Goal: Transaction & Acquisition: Subscribe to service/newsletter

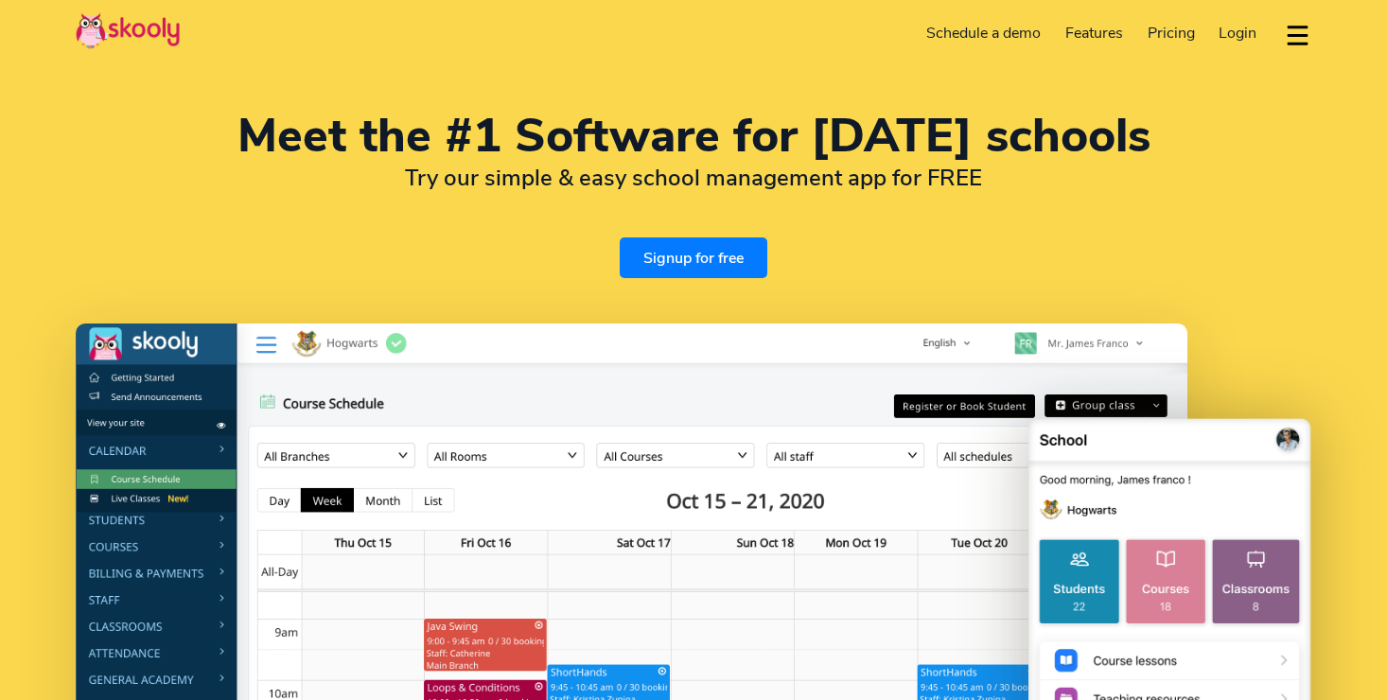
select select "en"
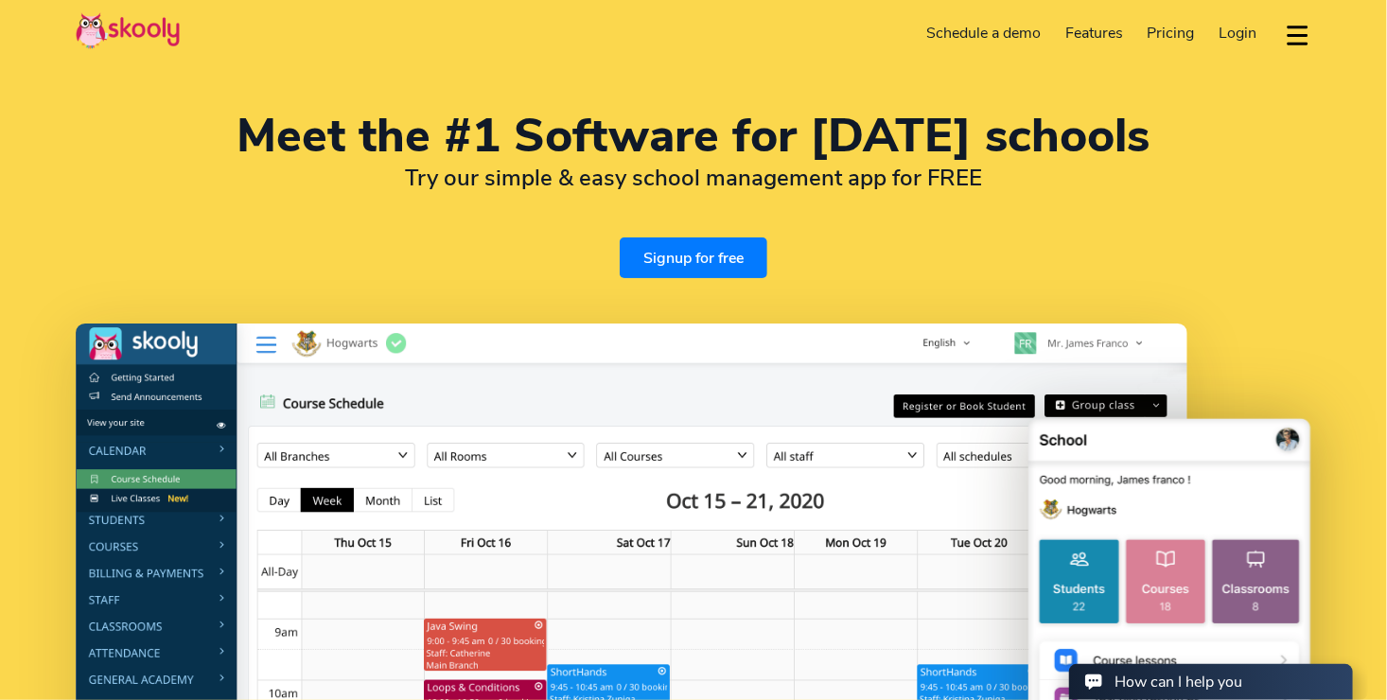
select select "1"
select select "[GEOGRAPHIC_DATA]"
select select "America/New_York"
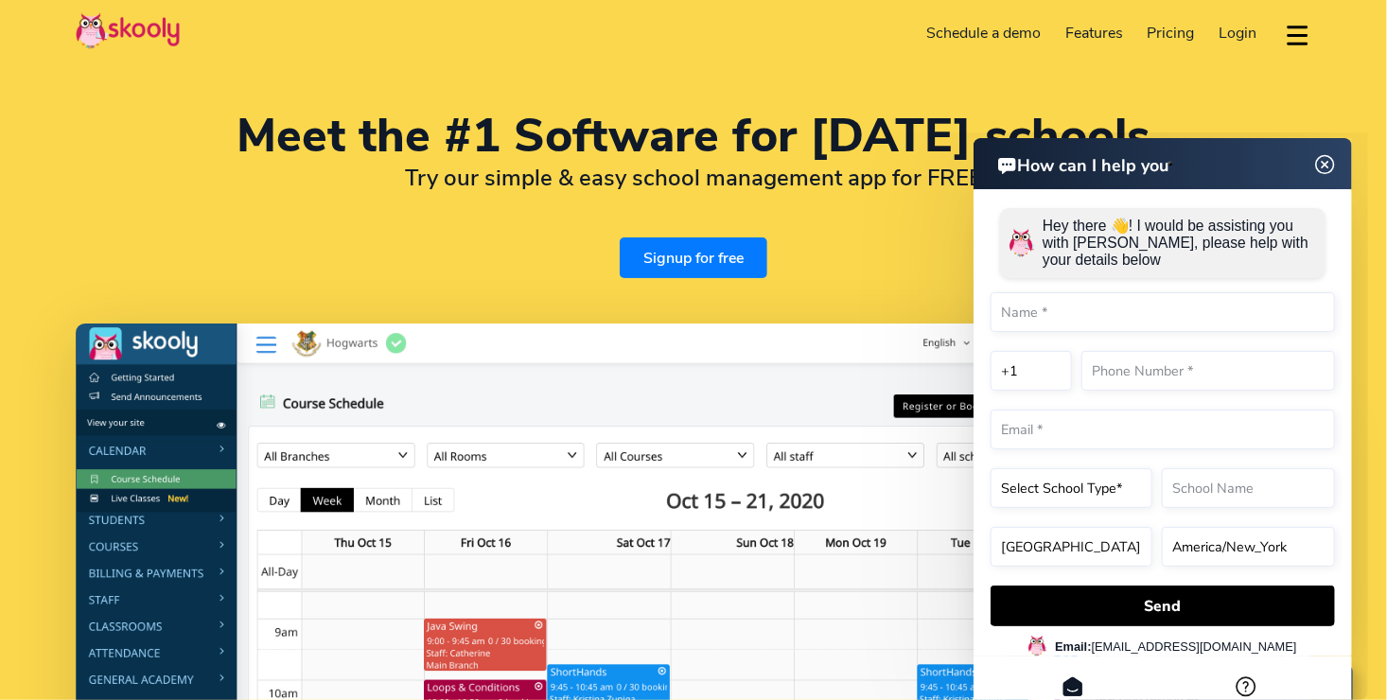
click at [1163, 35] on span "Pricing" at bounding box center [1170, 33] width 47 height 21
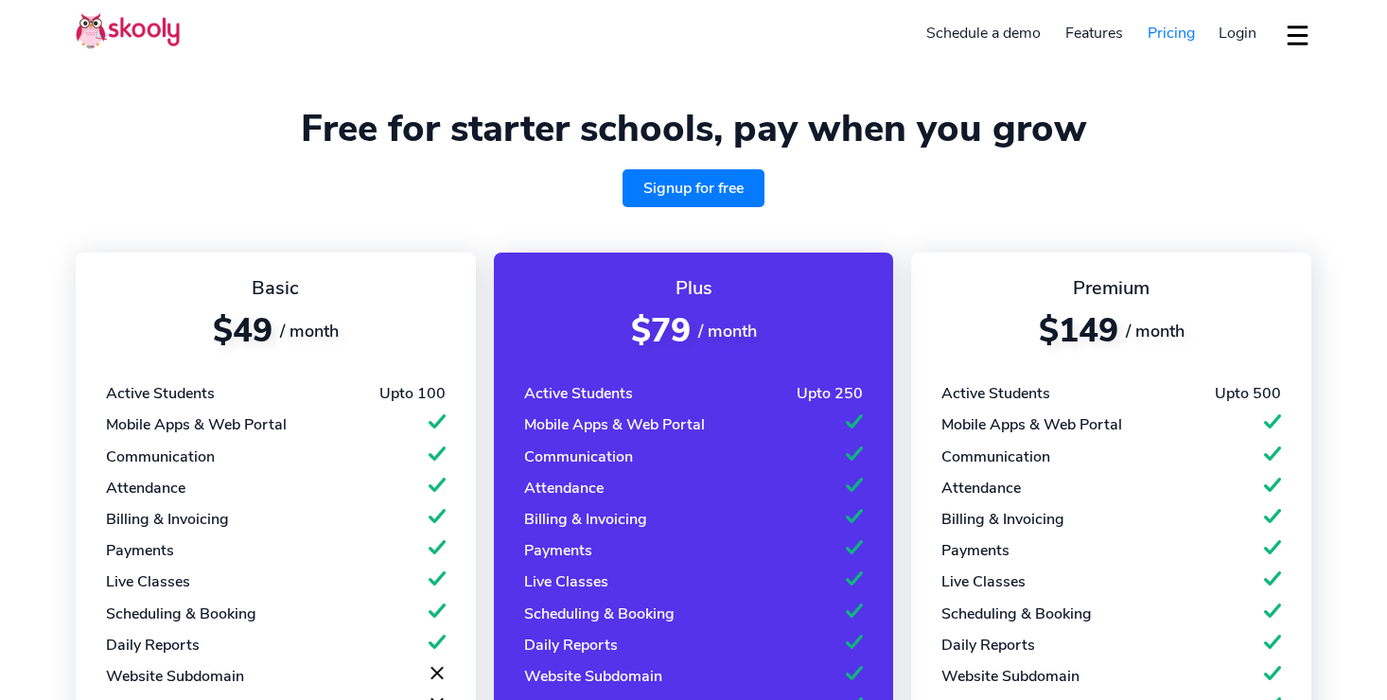
select select "en"
select select "1"
select select "[GEOGRAPHIC_DATA]"
select select "America/New_York"
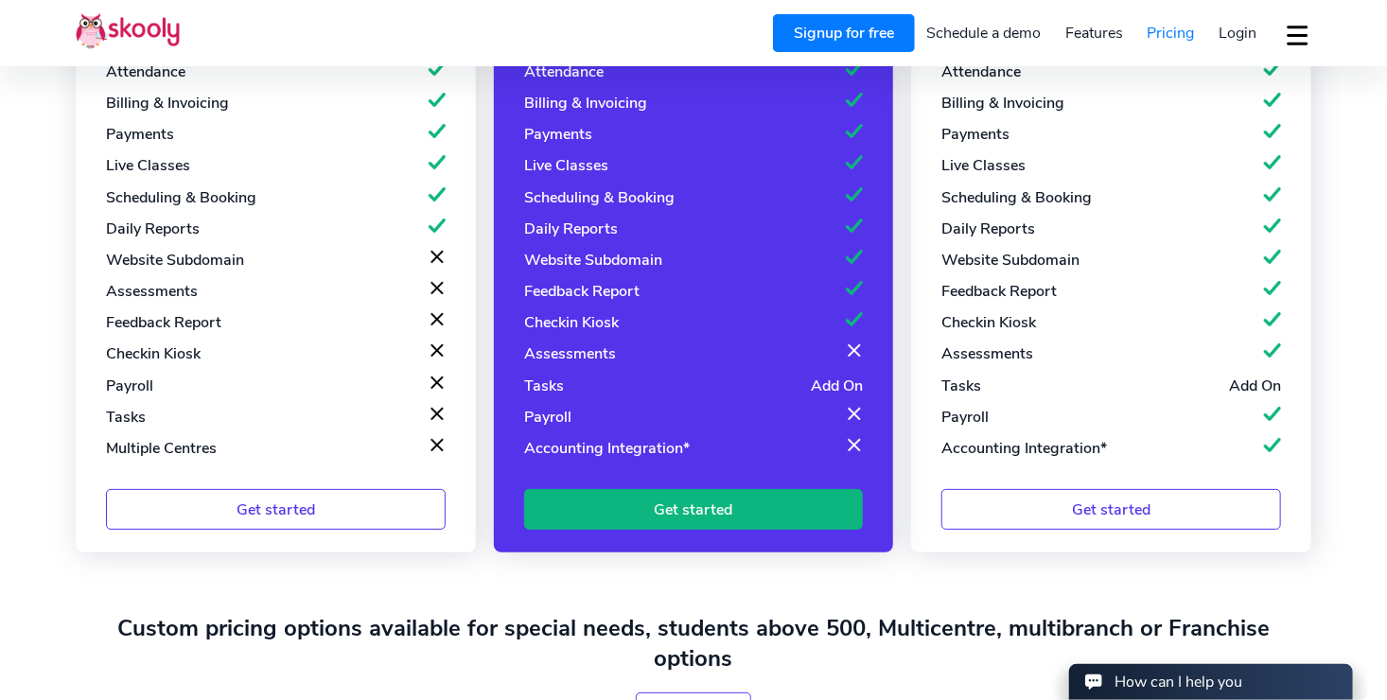
scroll to position [409, 0]
